Goal: Information Seeking & Learning: Learn about a topic

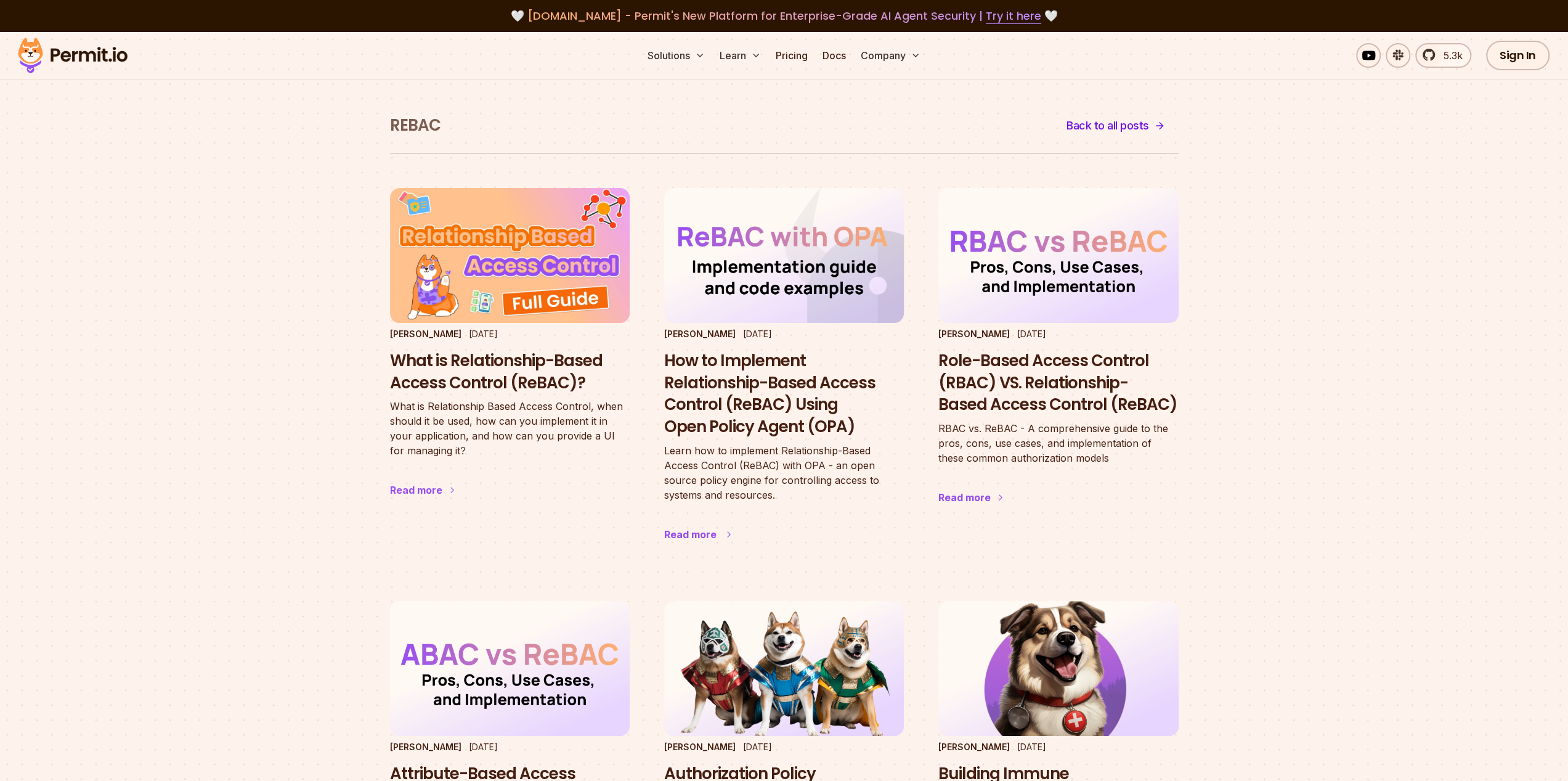
click at [813, 416] on h3 "How to Implement Relationship-Based Access Control (ReBAC) Using Open Policy Ag…" at bounding box center [784, 393] width 240 height 88
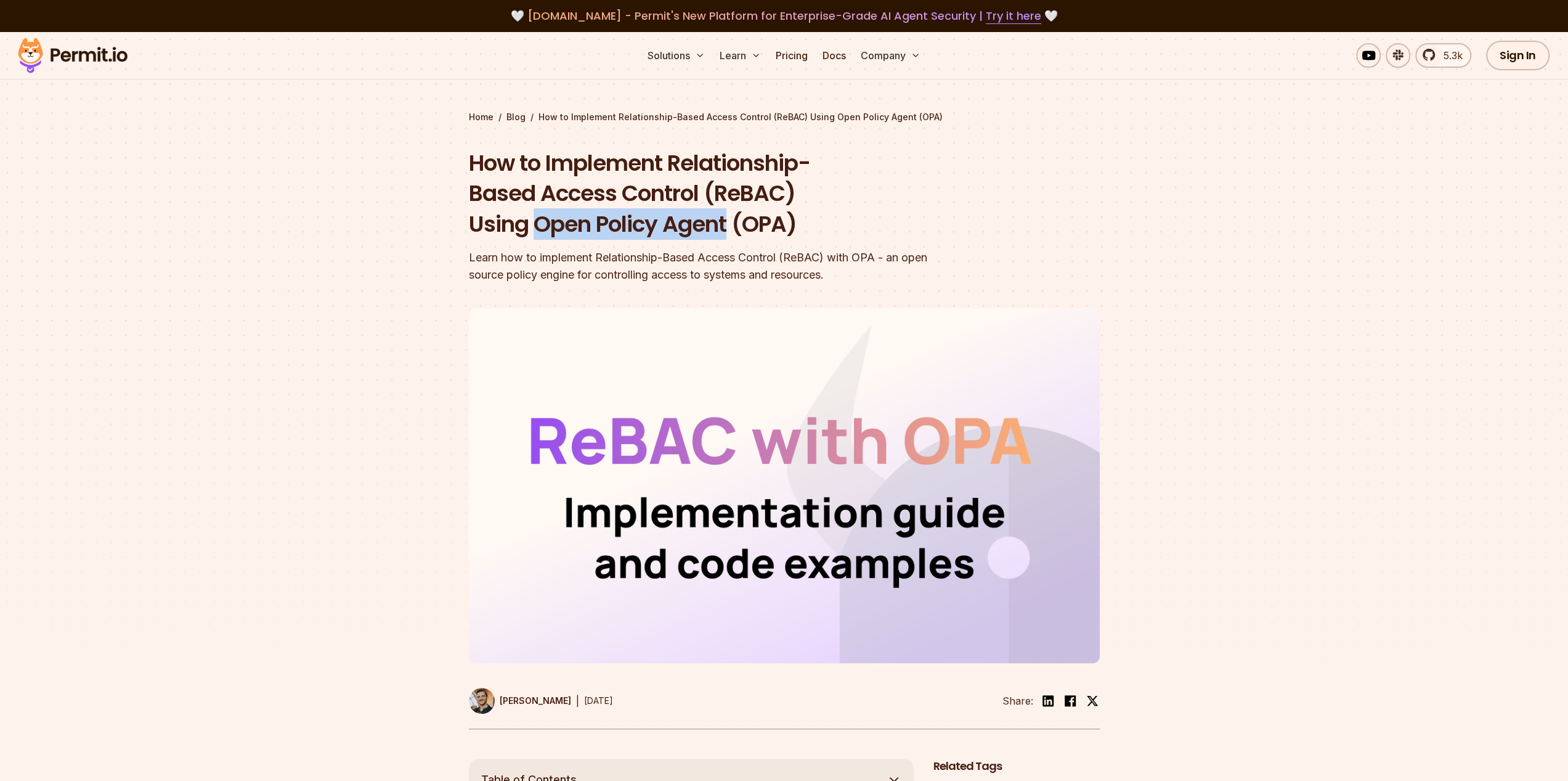
drag, startPoint x: 542, startPoint y: 225, endPoint x: 726, endPoint y: 218, distance: 184.1
click at [726, 218] on h1 "How to Implement Relationship-Based Access Control (ReBAC) Using Open Policy Ag…" at bounding box center [705, 193] width 473 height 92
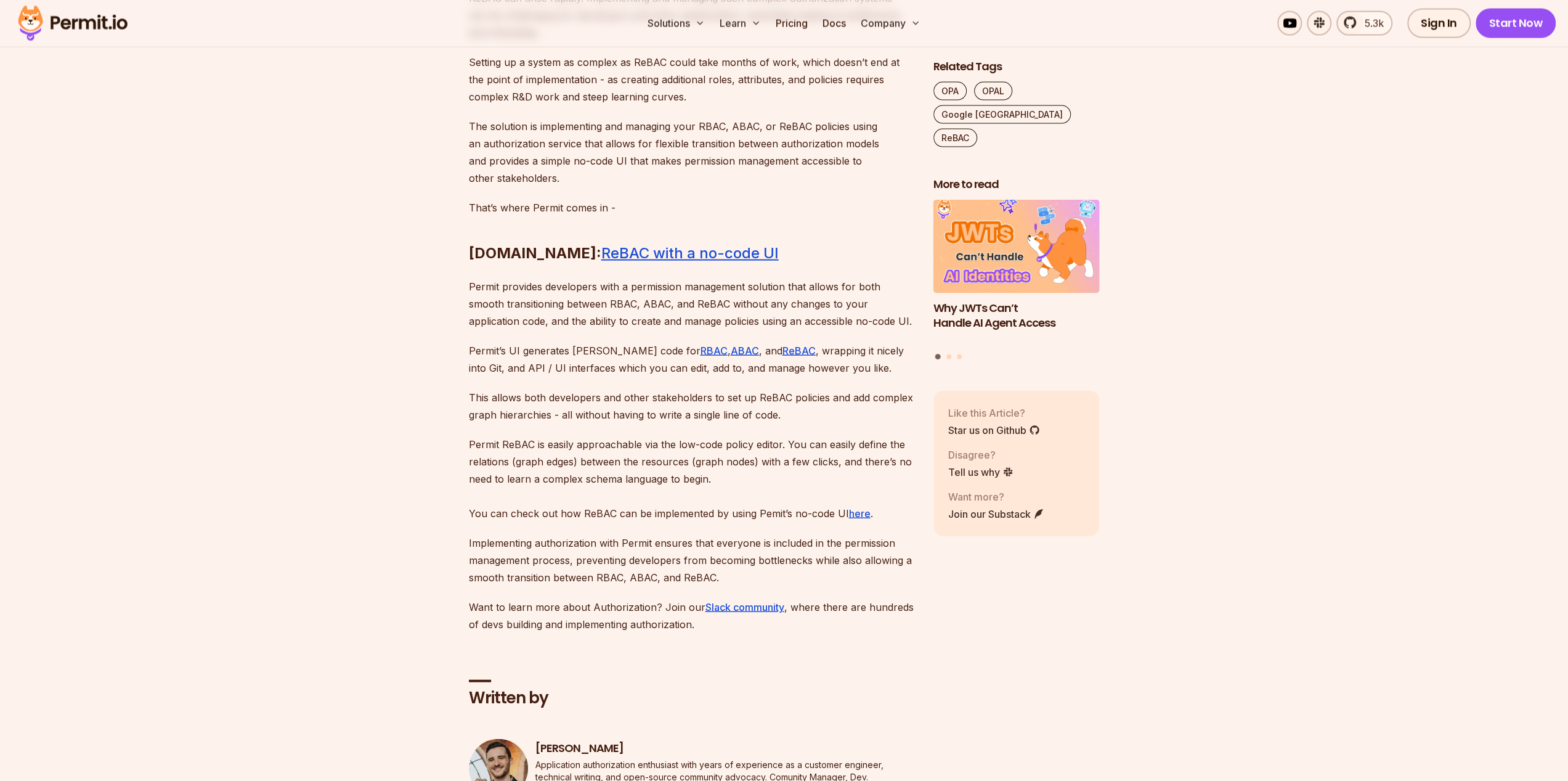
scroll to position [7725, 0]
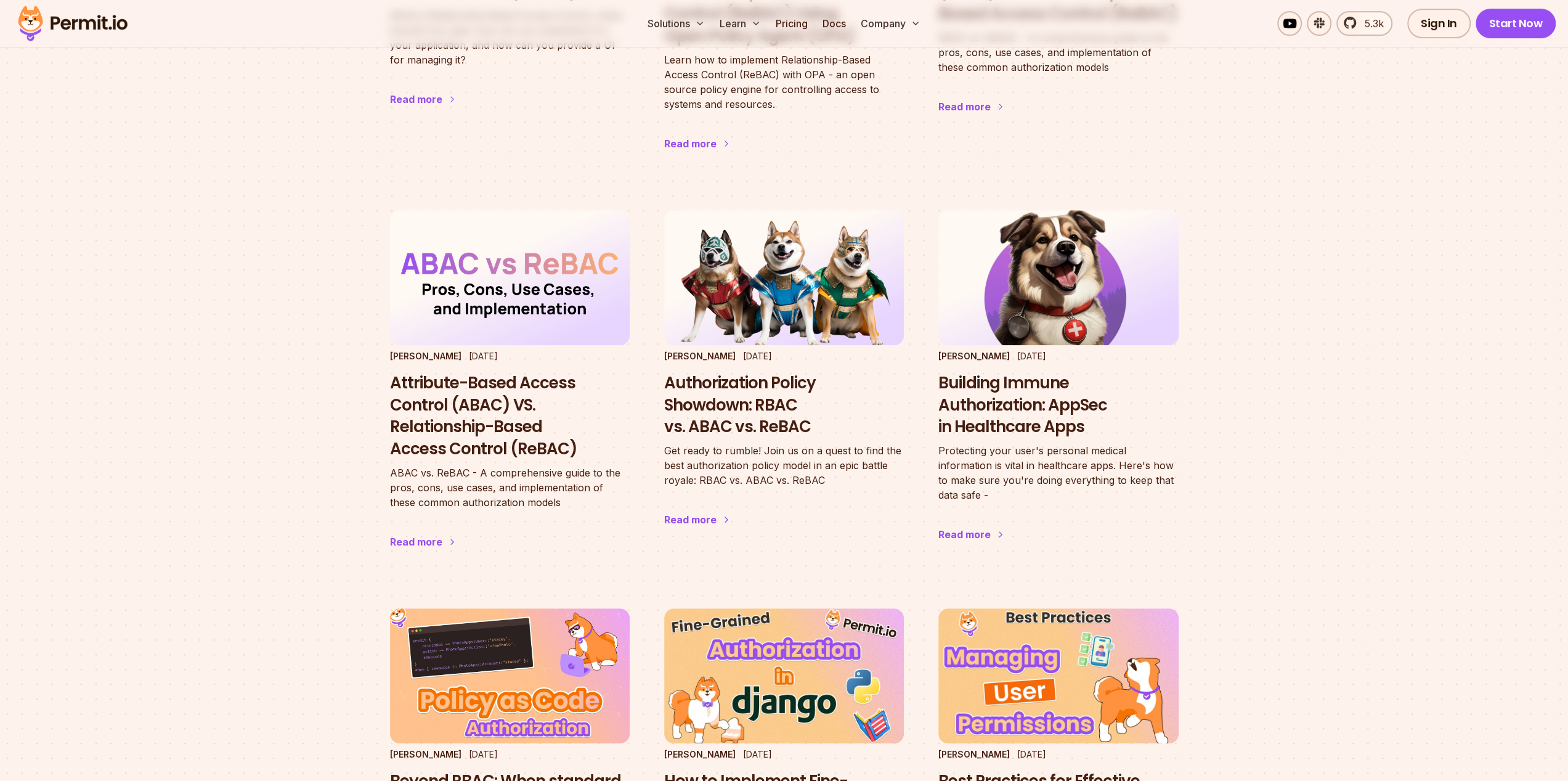
scroll to position [493, 0]
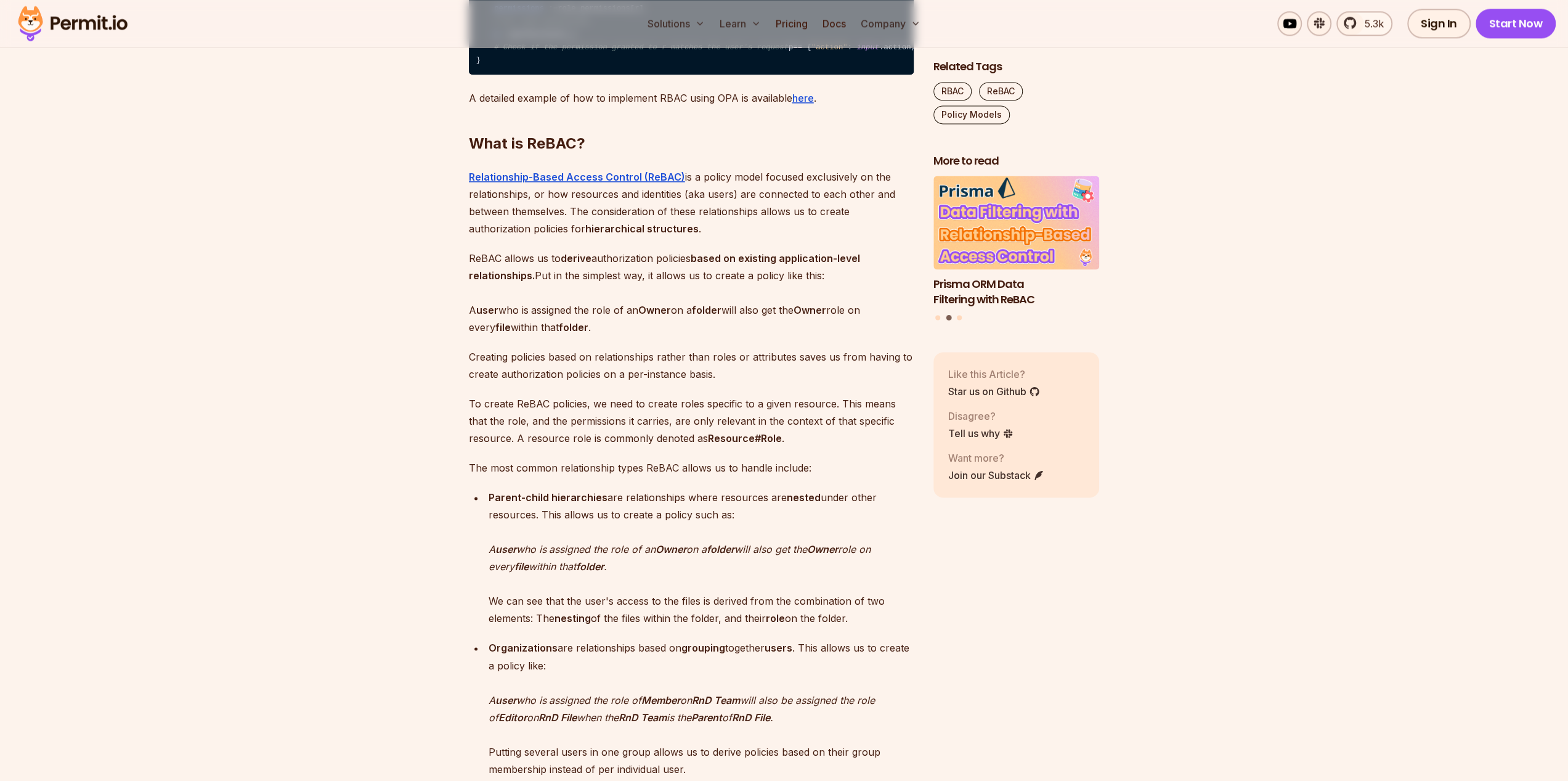
scroll to position [1726, 0]
